Goal: Navigation & Orientation: Find specific page/section

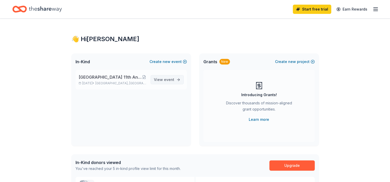
click at [172, 81] on span "event" at bounding box center [169, 80] width 10 height 4
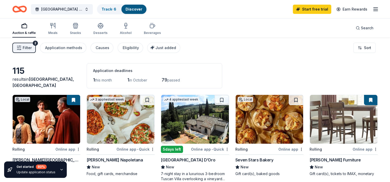
click at [29, 46] on span "Filter" at bounding box center [27, 48] width 9 height 6
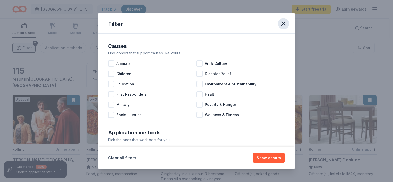
click at [284, 26] on icon "button" at bounding box center [283, 23] width 7 height 7
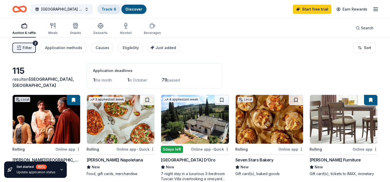
click at [115, 10] on link "Track · 6" at bounding box center [108, 9] width 15 height 4
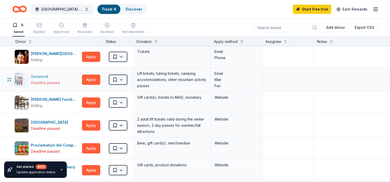
click at [35, 75] on div "Gunstock" at bounding box center [45, 77] width 29 height 6
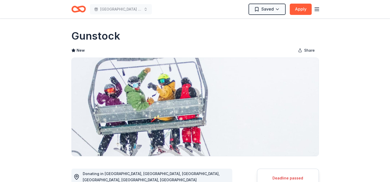
click at [318, 6] on icon "button" at bounding box center [316, 9] width 6 height 6
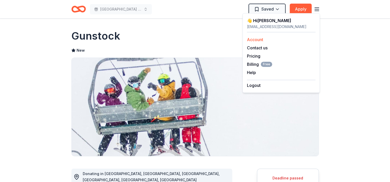
click at [256, 40] on link "Account" at bounding box center [255, 39] width 16 height 5
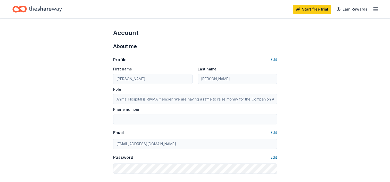
click at [374, 10] on icon "button" at bounding box center [375, 9] width 6 height 6
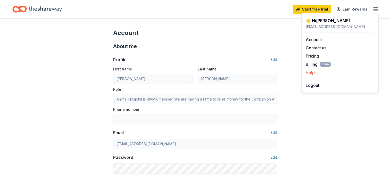
click at [308, 72] on button "Help" at bounding box center [309, 73] width 9 height 6
